Goal: Transaction & Acquisition: Purchase product/service

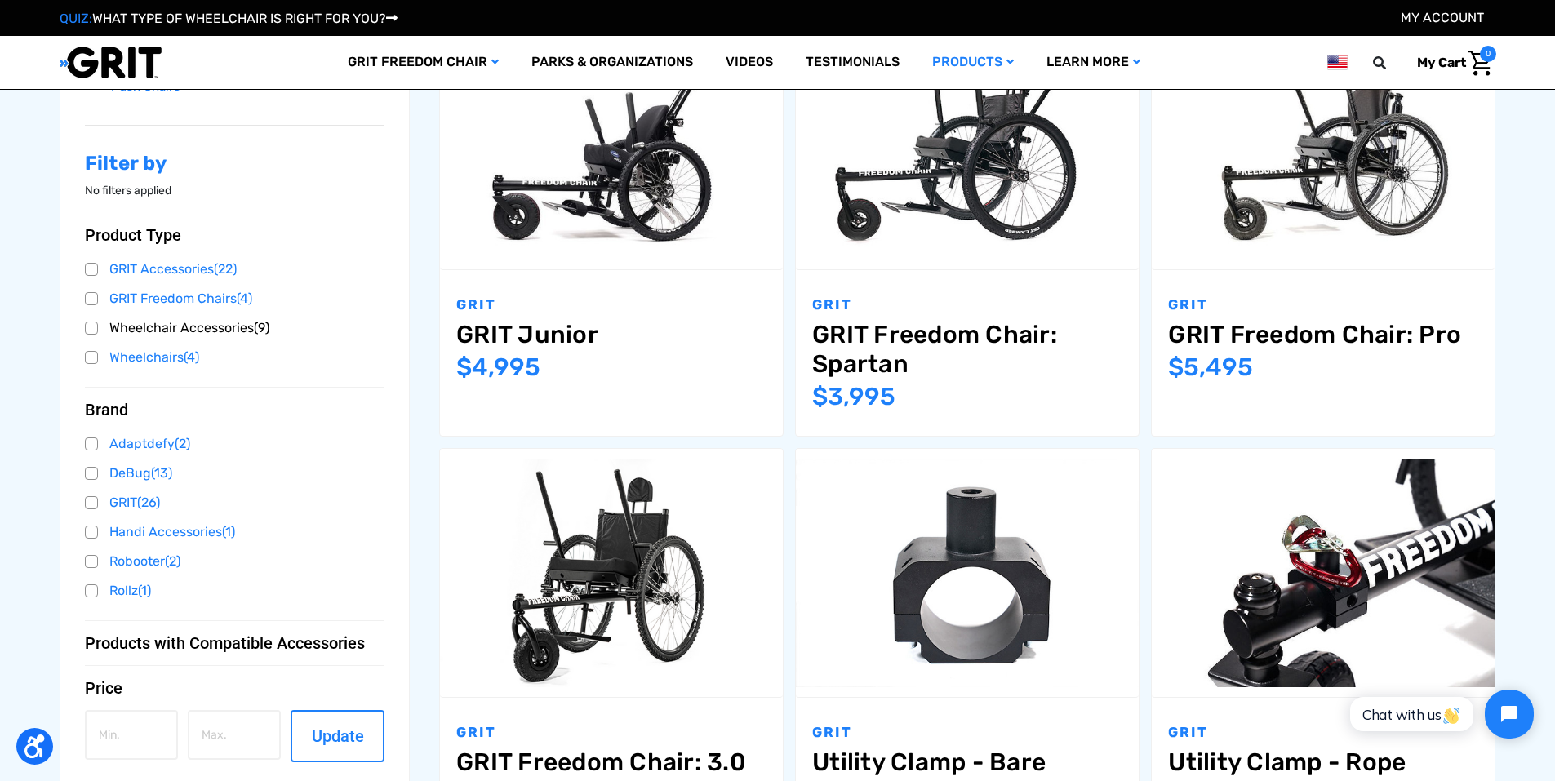
scroll to position [435, 0]
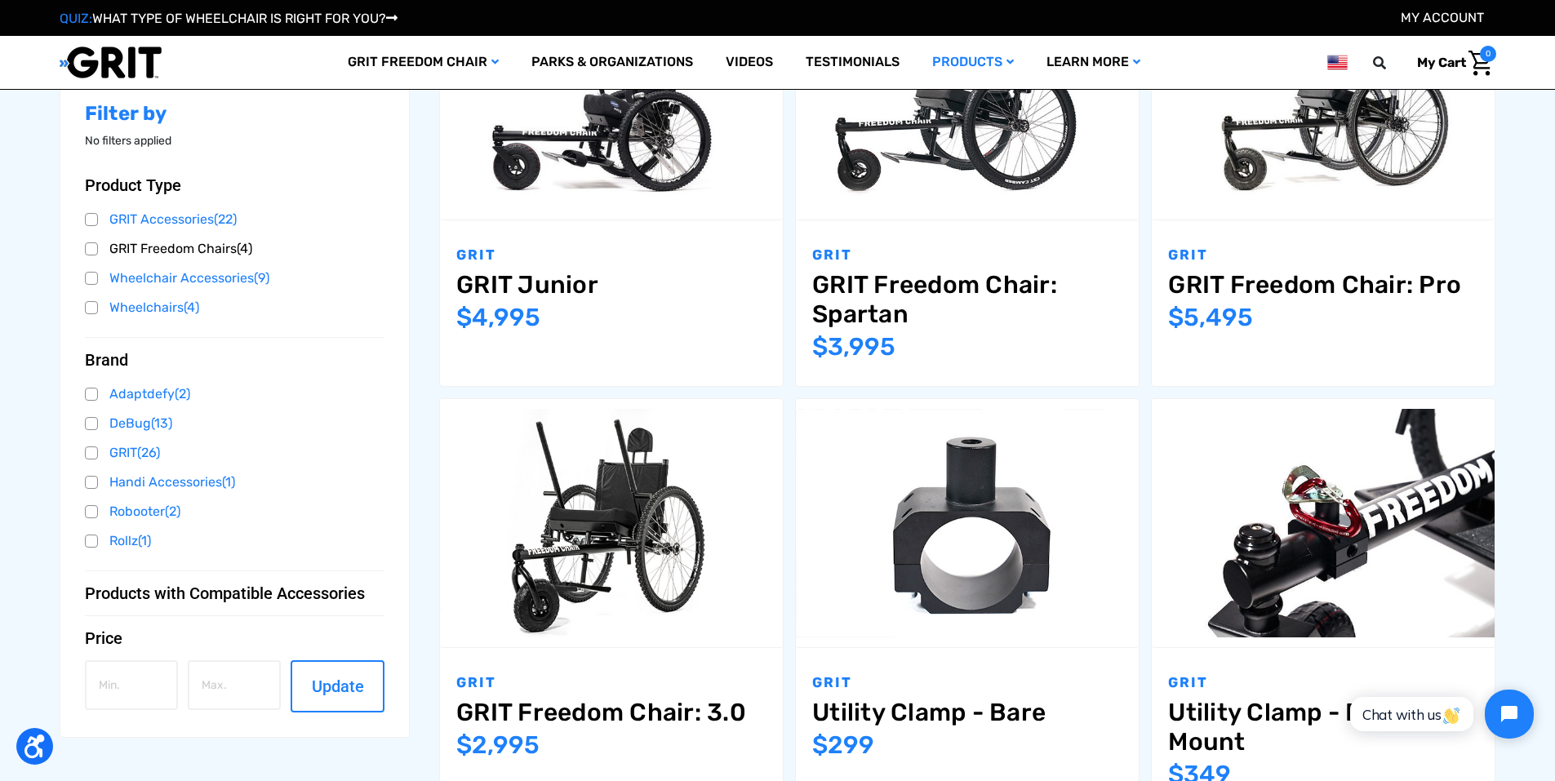
click at [207, 253] on link "GRIT Freedom Chairs (4)" at bounding box center [235, 249] width 300 height 24
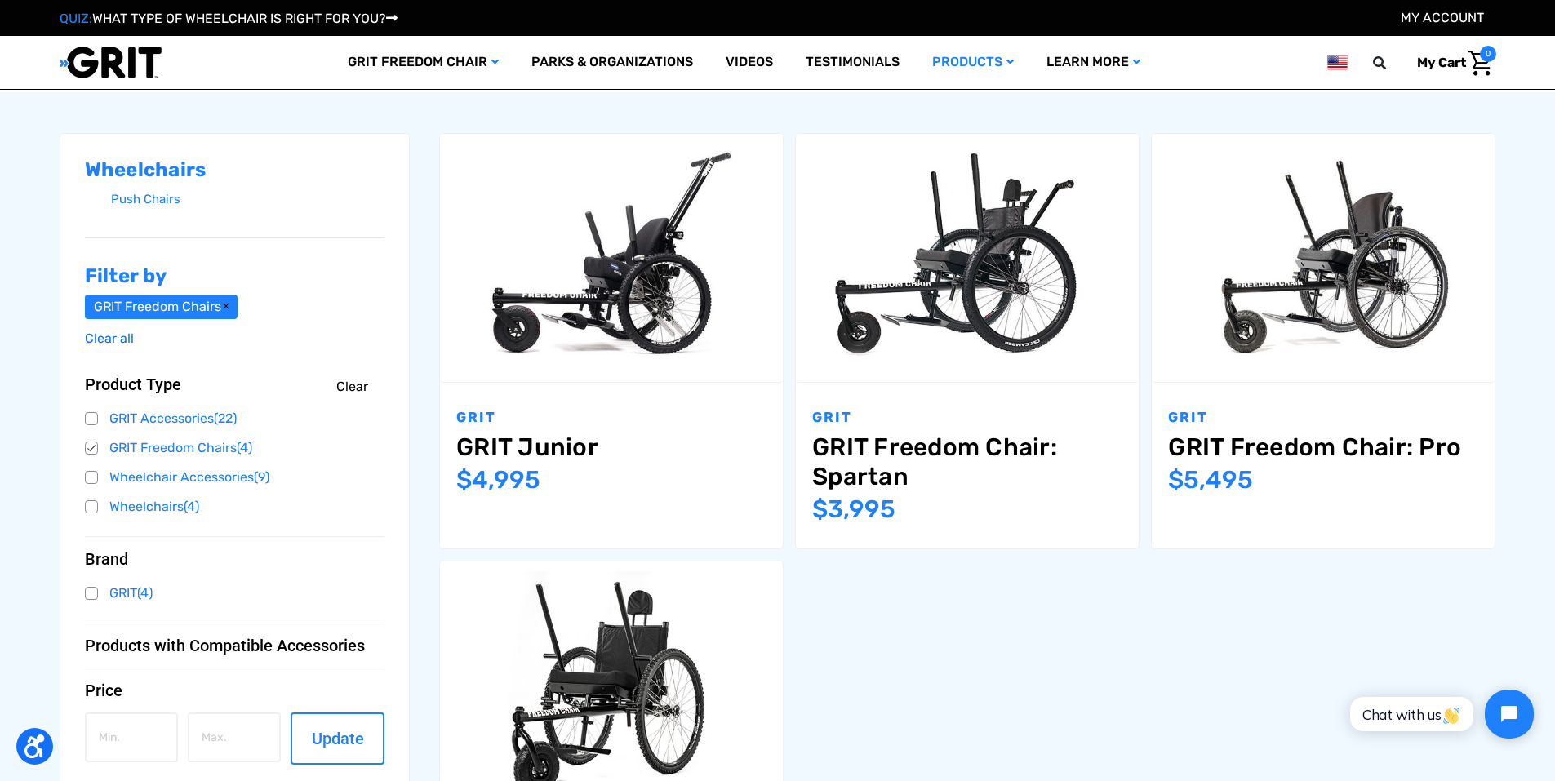
scroll to position [218, 0]
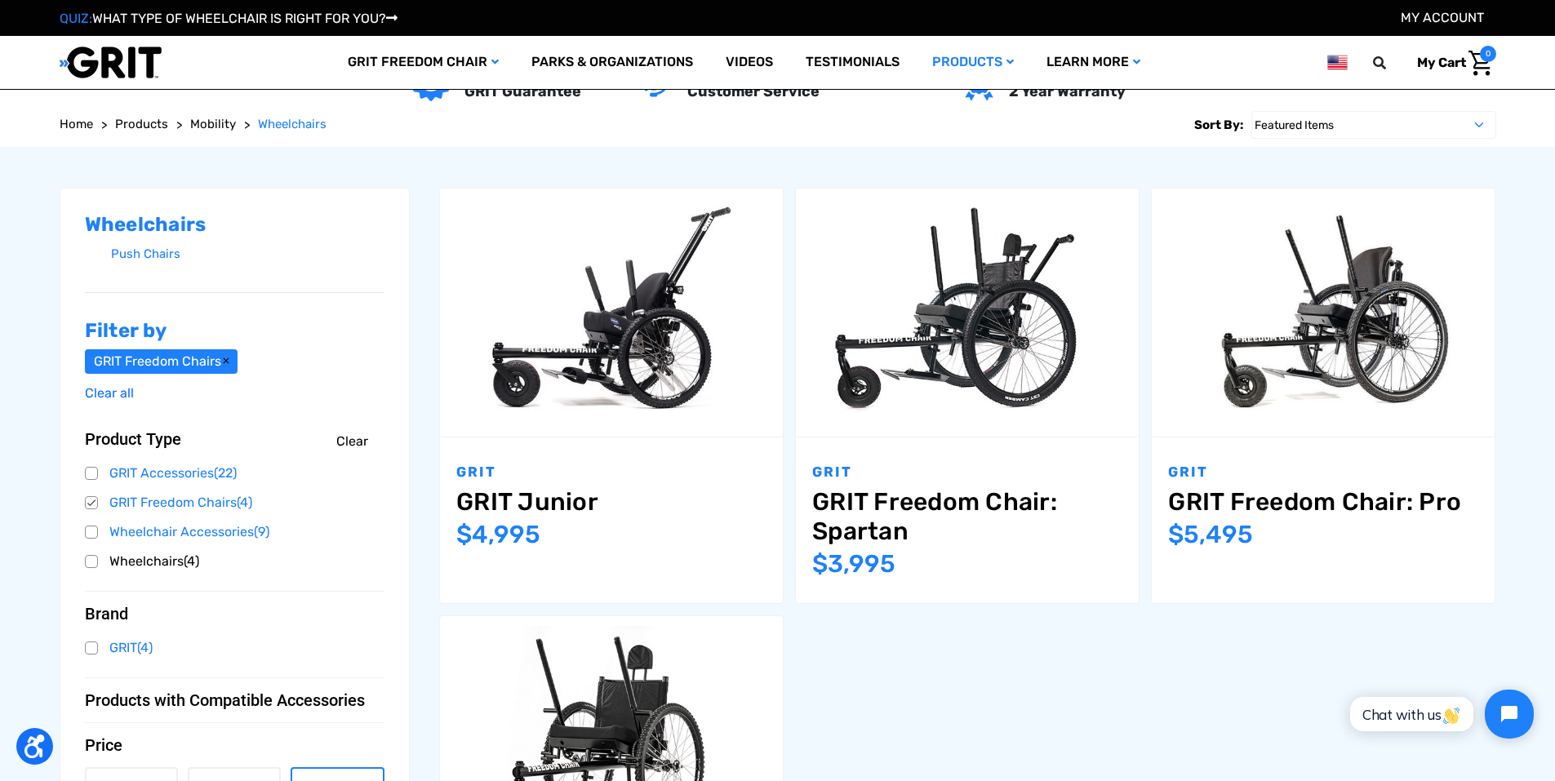
click at [94, 566] on link "Wheelchairs (4)" at bounding box center [235, 562] width 300 height 24
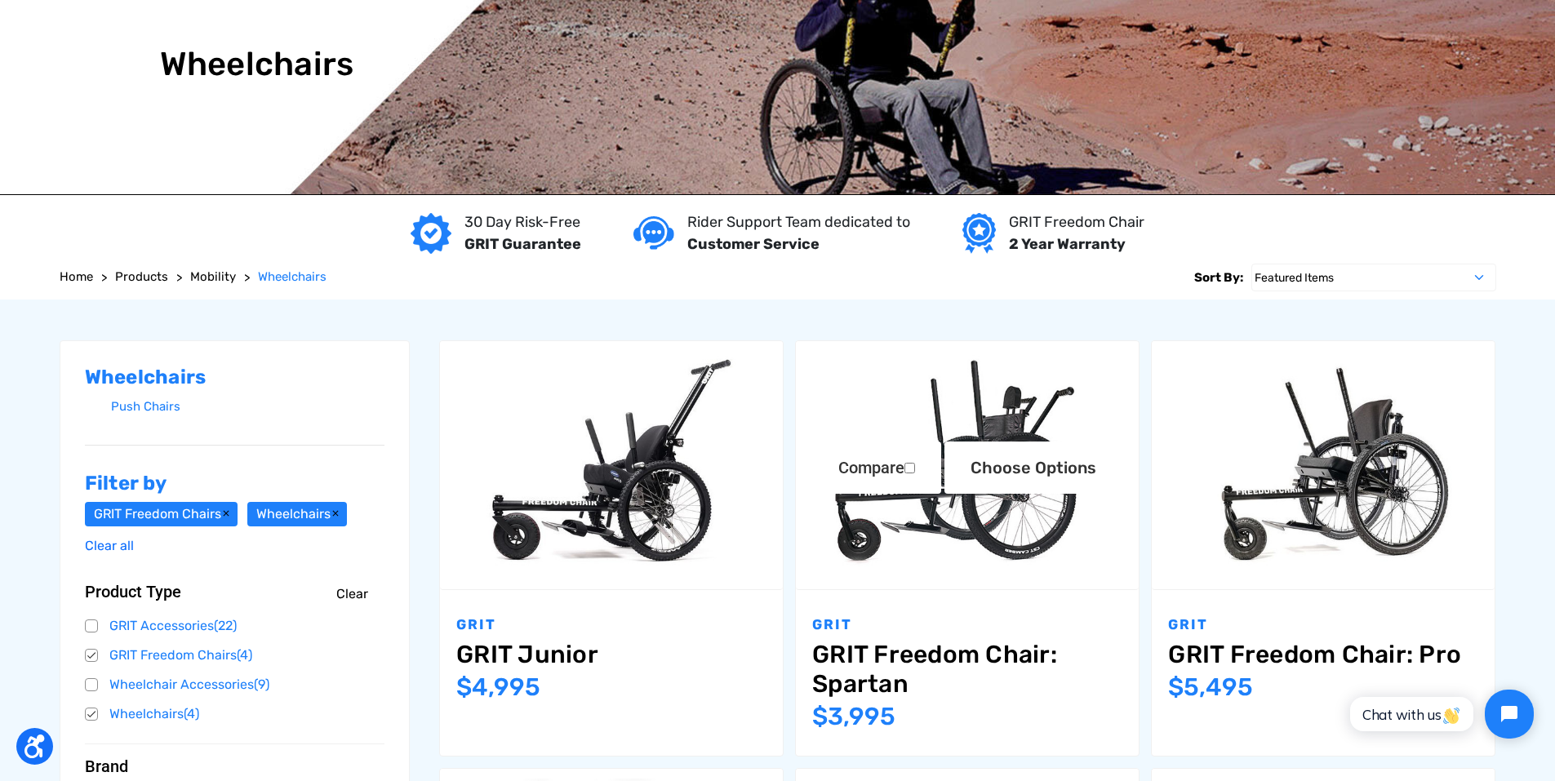
scroll to position [218, 0]
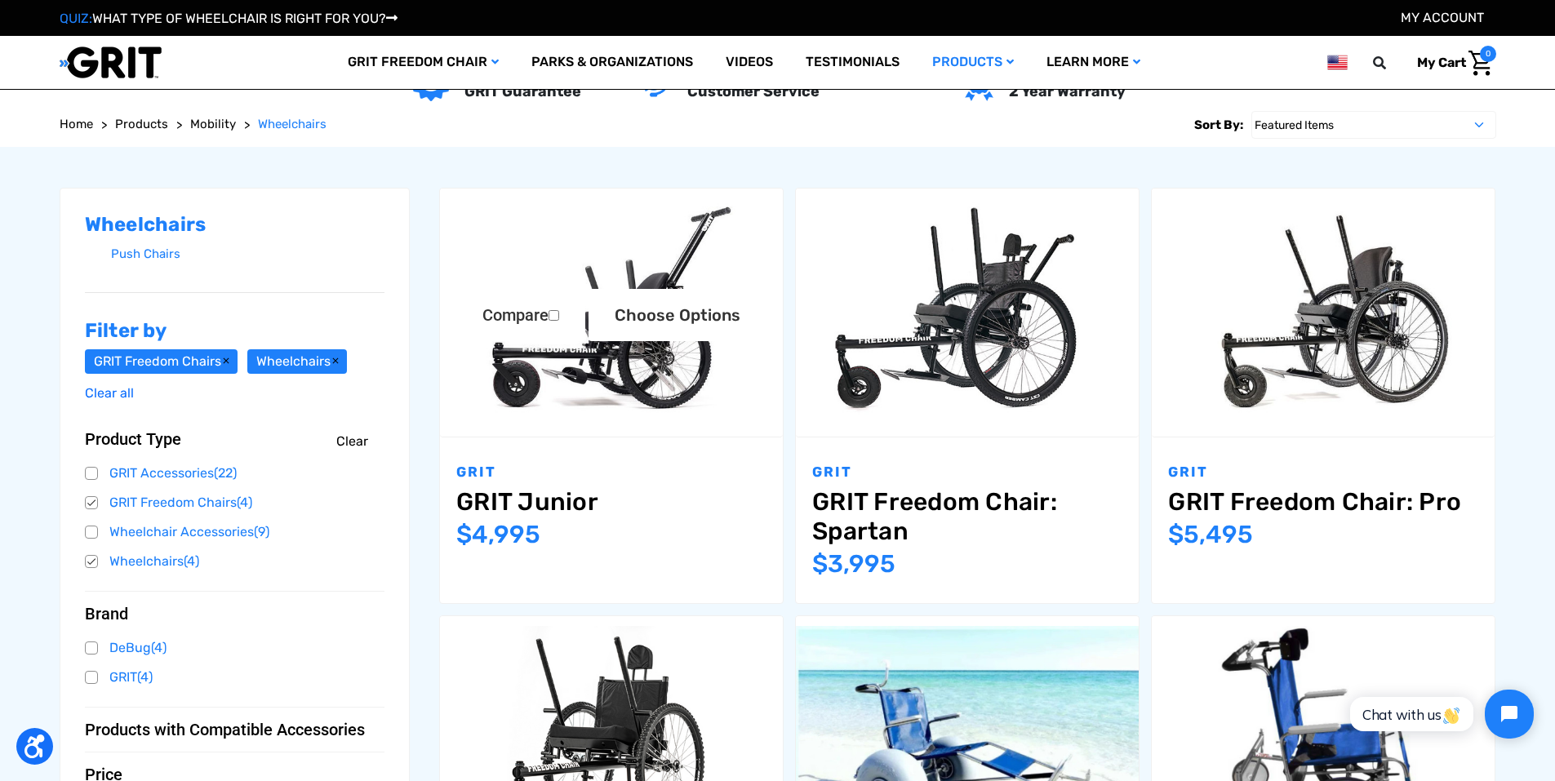
click at [567, 501] on link "GRIT Junior" at bounding box center [611, 501] width 310 height 29
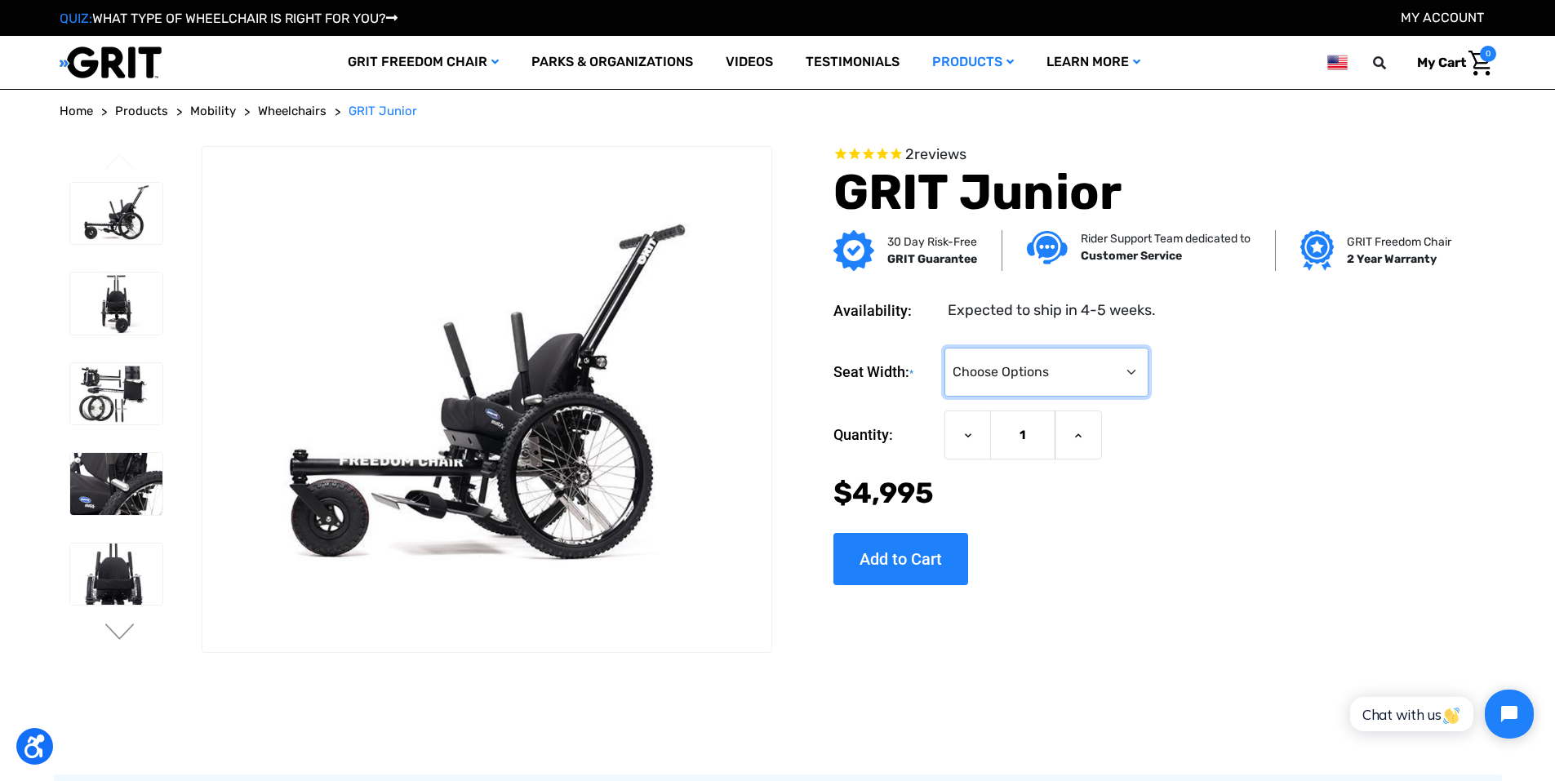
click at [1116, 367] on select "Choose Options <10" 11-12"" at bounding box center [1047, 372] width 204 height 49
click at [1097, 366] on select "Choose Options <10" 11-12"" at bounding box center [1047, 372] width 204 height 49
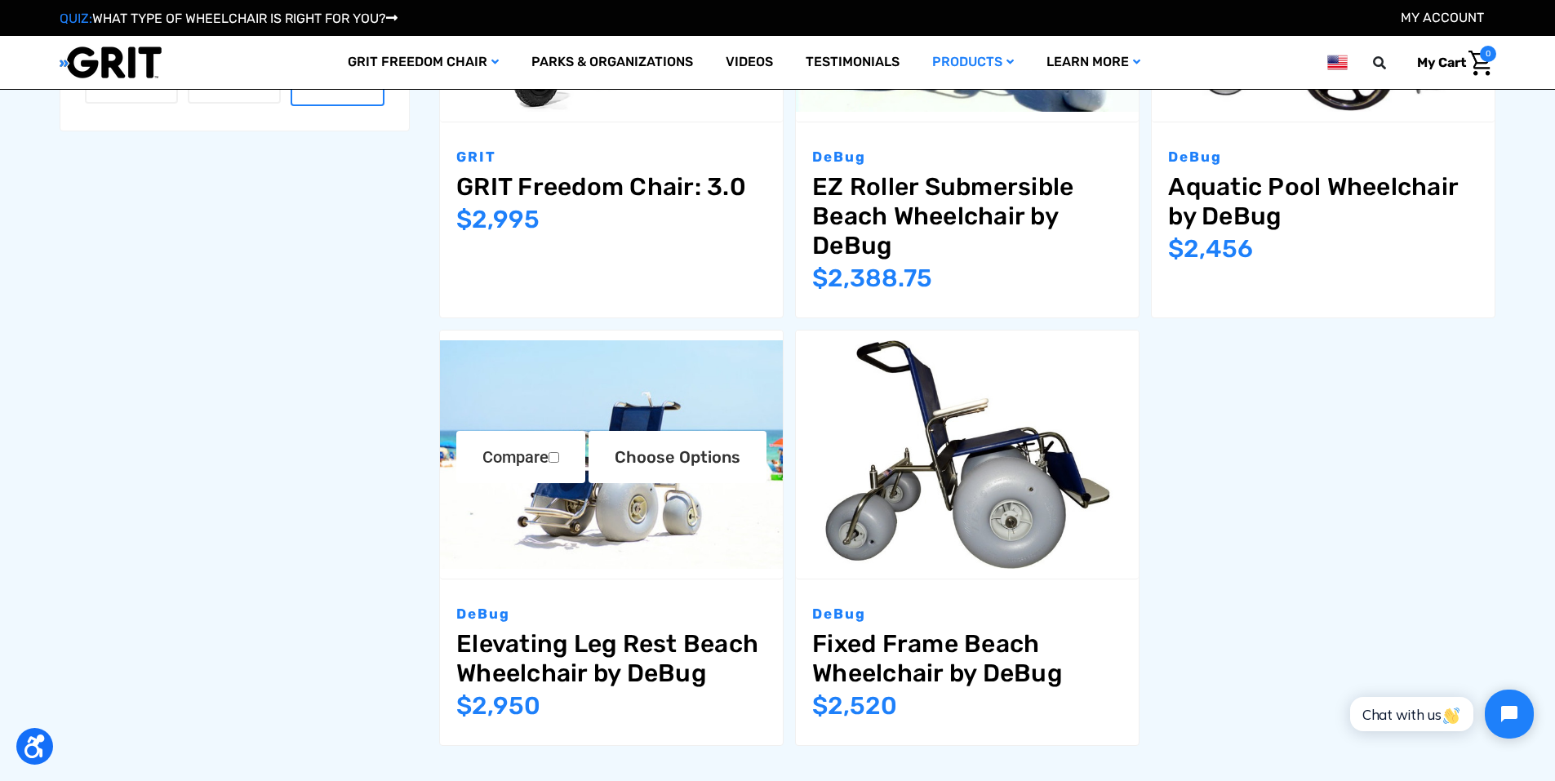
scroll to position [1179, 0]
